Goal: Entertainment & Leisure: Consume media (video, audio)

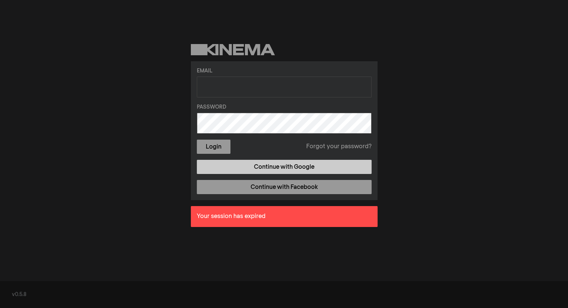
click at [264, 163] on link "Continue with Google" at bounding box center [284, 167] width 175 height 14
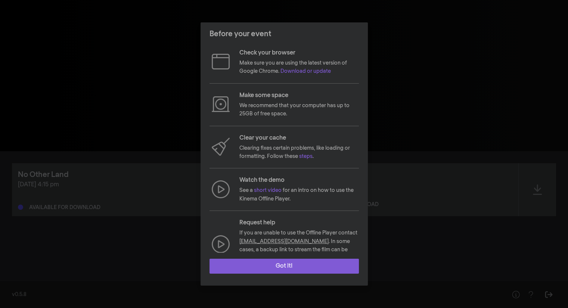
click at [287, 269] on button "Got it!" at bounding box center [283, 266] width 149 height 15
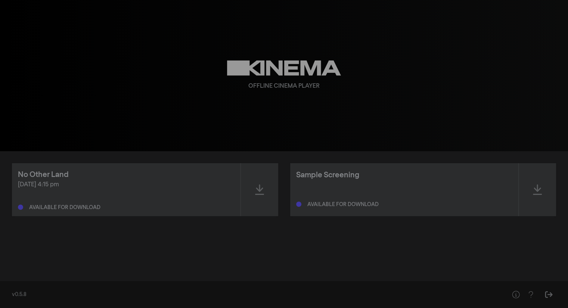
click at [123, 175] on div "No Other Land" at bounding box center [126, 174] width 216 height 11
click at [262, 190] on icon at bounding box center [259, 190] width 9 height 12
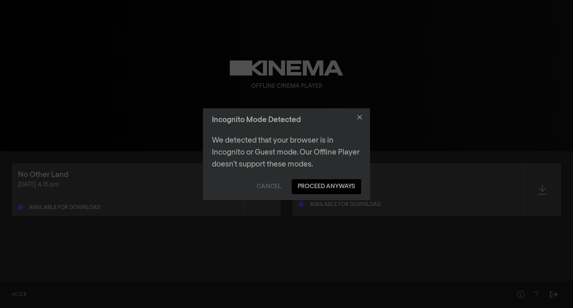
click at [309, 178] on footer "Cancel Proceed Anyways" at bounding box center [286, 186] width 167 height 27
click at [309, 184] on button "Proceed Anyways" at bounding box center [326, 186] width 69 height 15
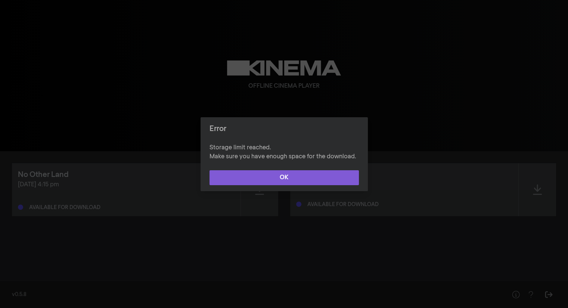
click at [296, 180] on button "OK" at bounding box center [283, 177] width 149 height 15
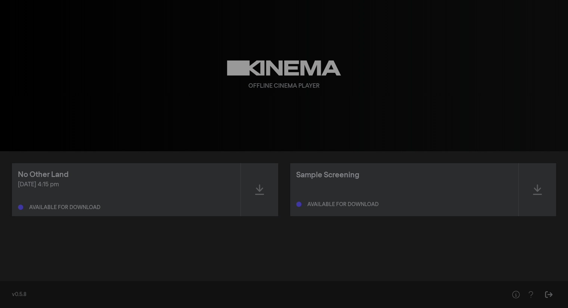
click at [464, 109] on div "play_arrow 0:00 volume_up fullscreen settings closed_caption Captions Off setti…" at bounding box center [284, 75] width 568 height 151
click at [252, 185] on div at bounding box center [259, 189] width 37 height 53
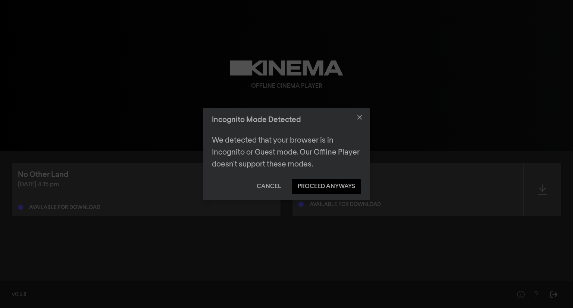
click at [265, 186] on button "Cancel" at bounding box center [269, 186] width 37 height 15
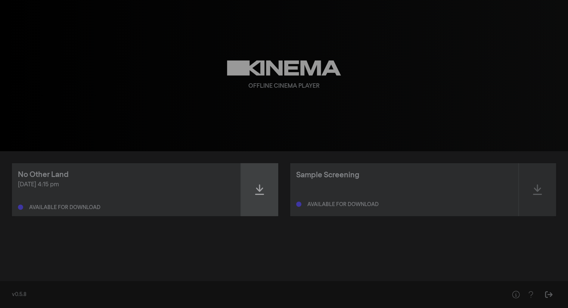
click at [263, 200] on div at bounding box center [259, 189] width 37 height 53
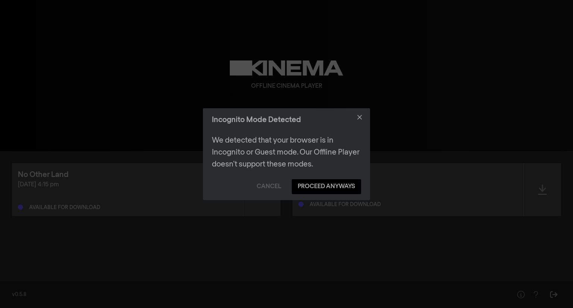
click at [322, 195] on footer "Cancel Proceed Anyways" at bounding box center [286, 186] width 167 height 27
click at [328, 190] on button "Proceed Anyways" at bounding box center [326, 186] width 69 height 15
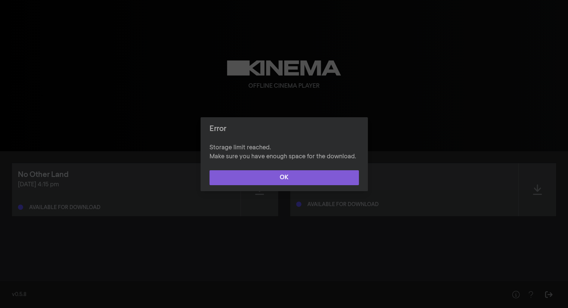
click at [317, 179] on button "OK" at bounding box center [283, 177] width 149 height 15
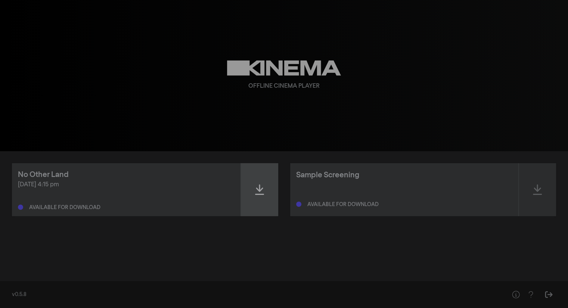
click at [269, 186] on div at bounding box center [259, 189] width 37 height 53
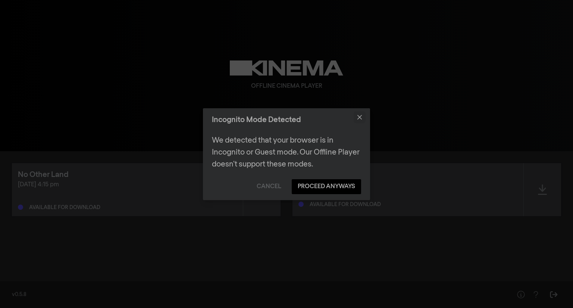
click at [360, 118] on icon "Close" at bounding box center [360, 117] width 4 height 4
